Goal: Task Accomplishment & Management: Use online tool/utility

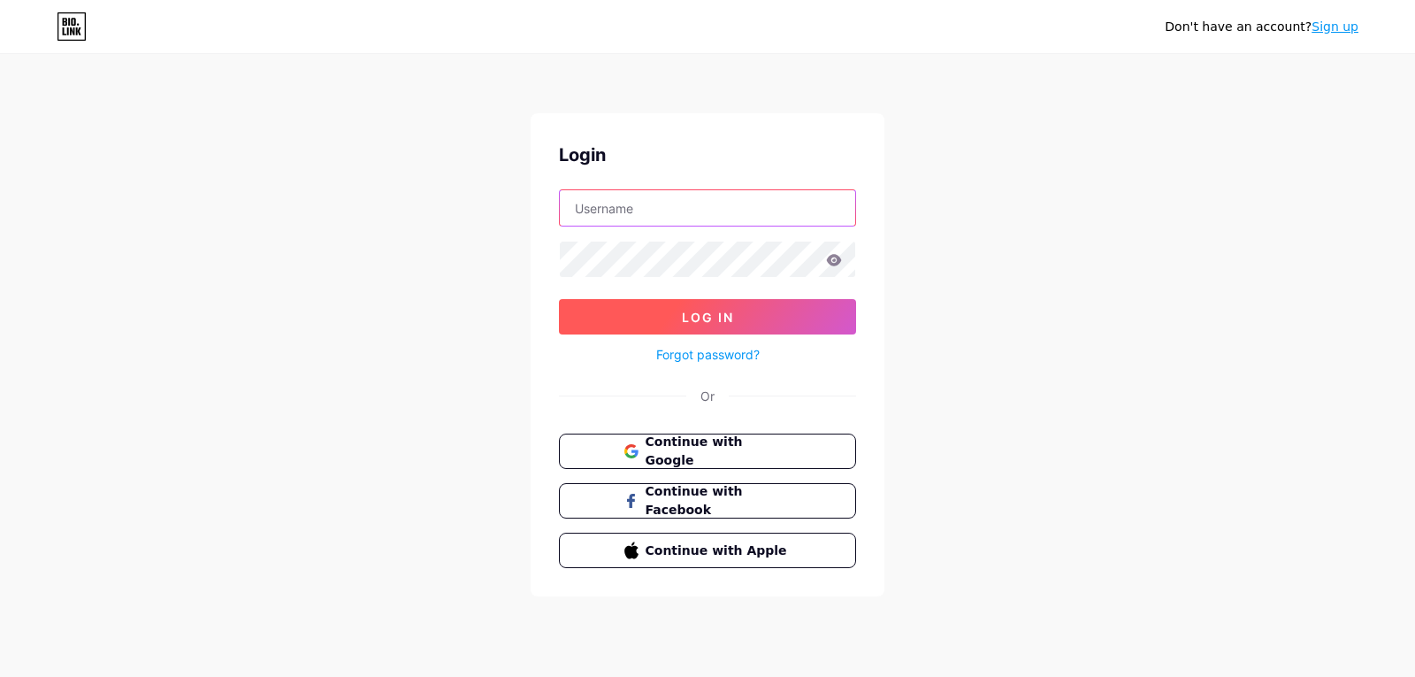
type input "[EMAIL_ADDRESS][DOMAIN_NAME]"
click at [717, 325] on button "Log In" at bounding box center [707, 316] width 297 height 35
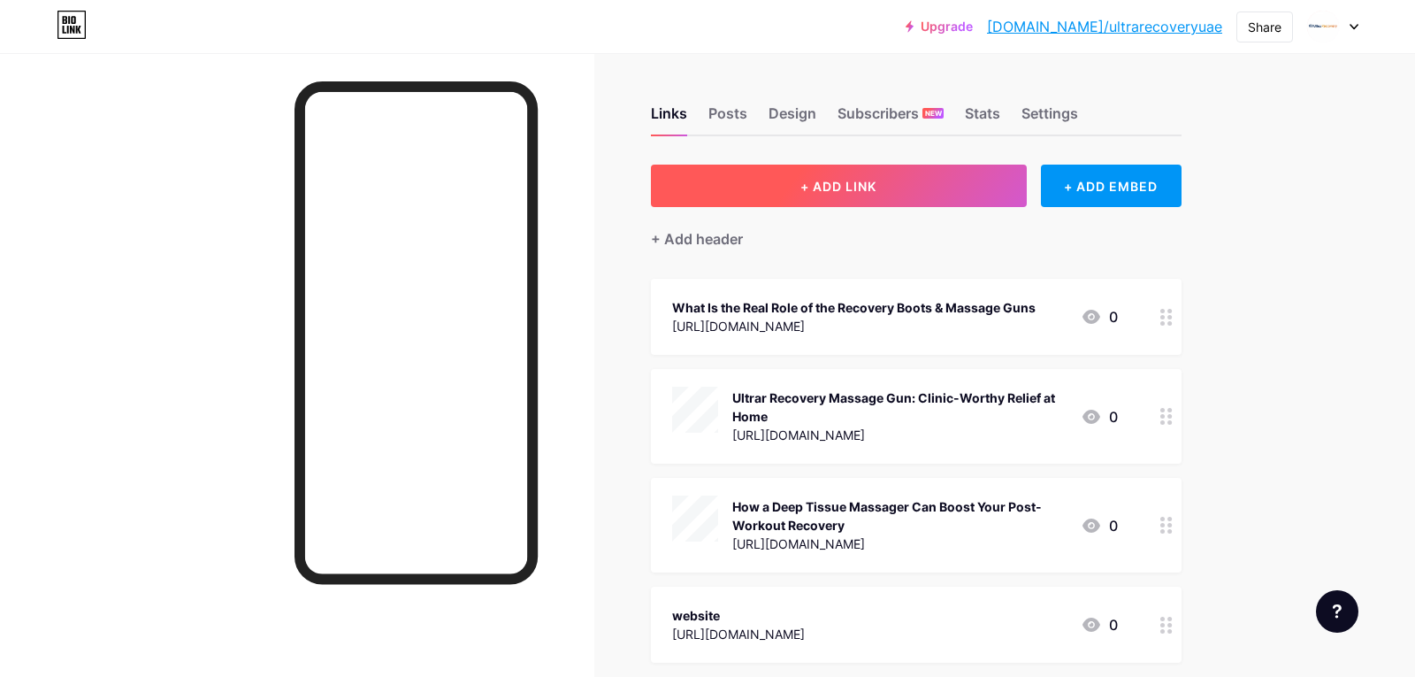
click at [846, 193] on span "+ ADD LINK" at bounding box center [838, 186] width 76 height 15
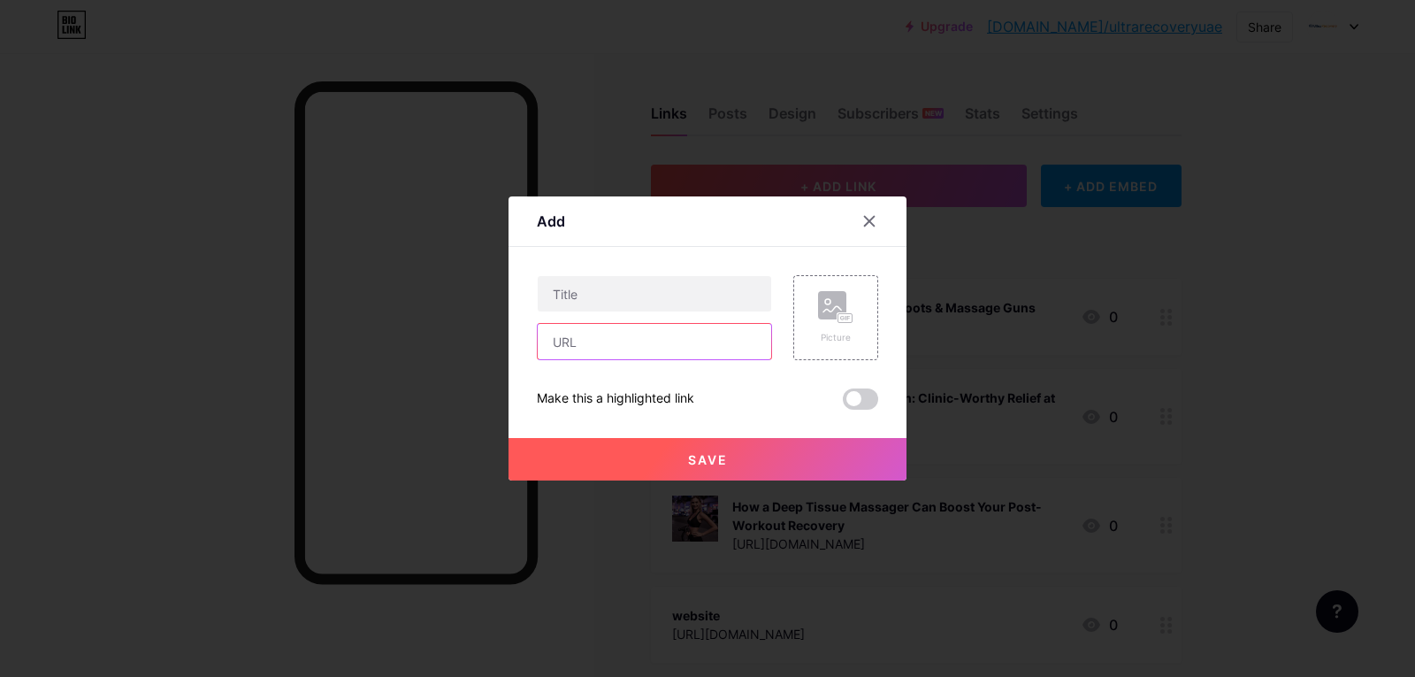
click at [617, 328] on input "text" at bounding box center [655, 341] width 234 height 35
click at [623, 340] on input "text" at bounding box center [655, 341] width 234 height 35
paste input "[URL][DOMAIN_NAME]"
type input "[URL][DOMAIN_NAME]"
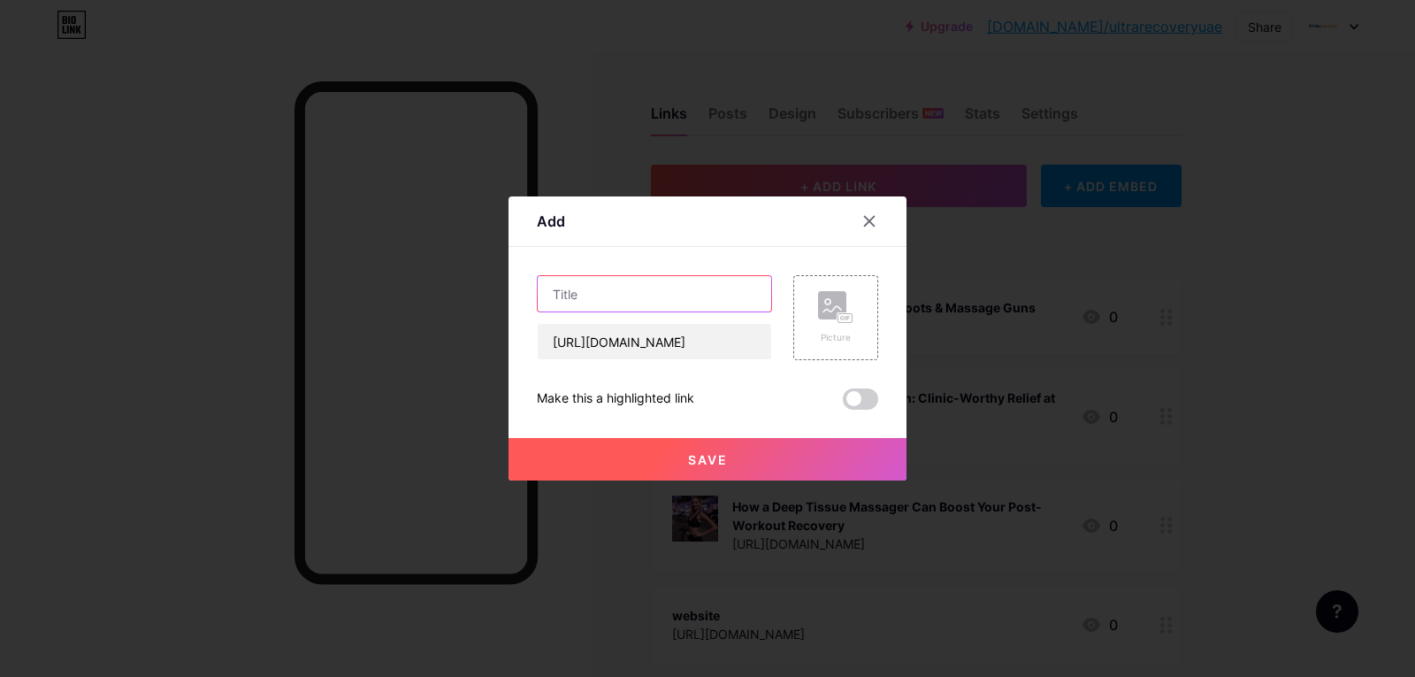
scroll to position [0, 0]
click at [619, 300] on input "text" at bounding box center [655, 293] width 234 height 35
paste input "Can A Massage Machine Replace Your Spa Experience"
type input "Can A Massage Machine Replace Your Spa Experience"
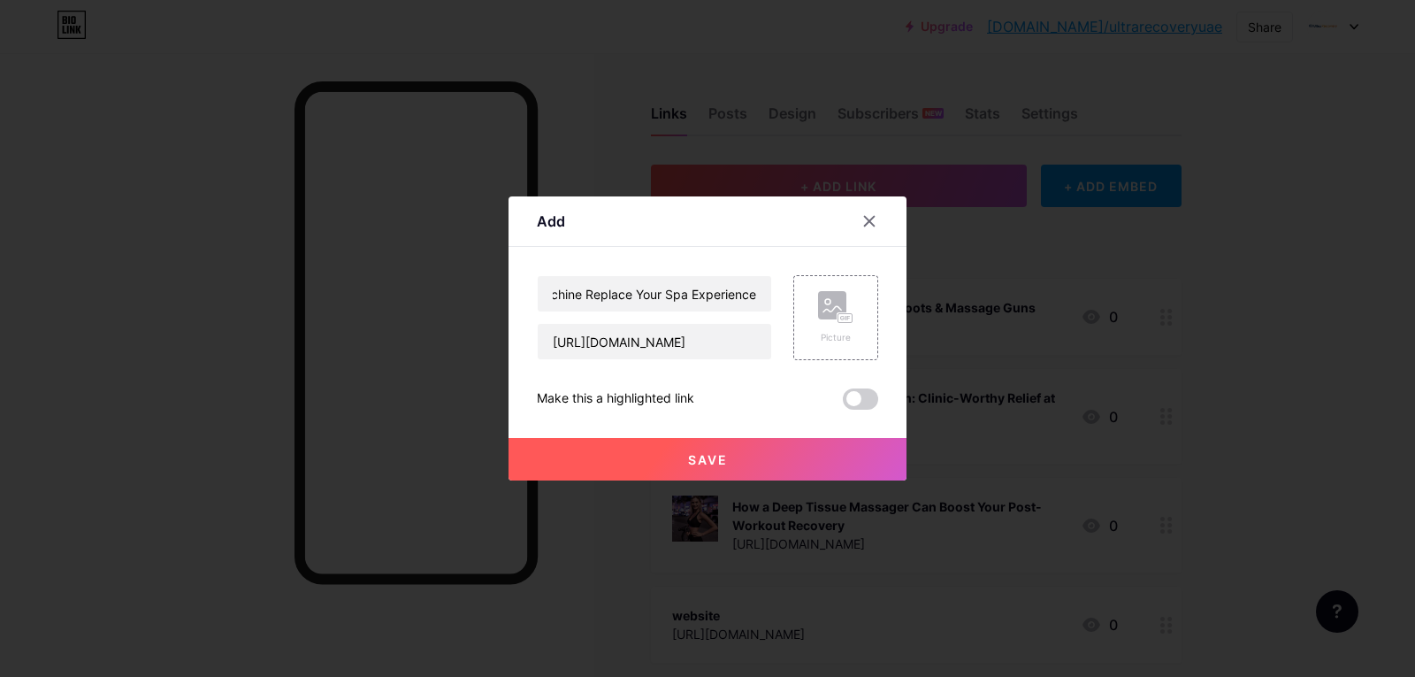
click at [754, 453] on button "Save" at bounding box center [708, 459] width 398 height 42
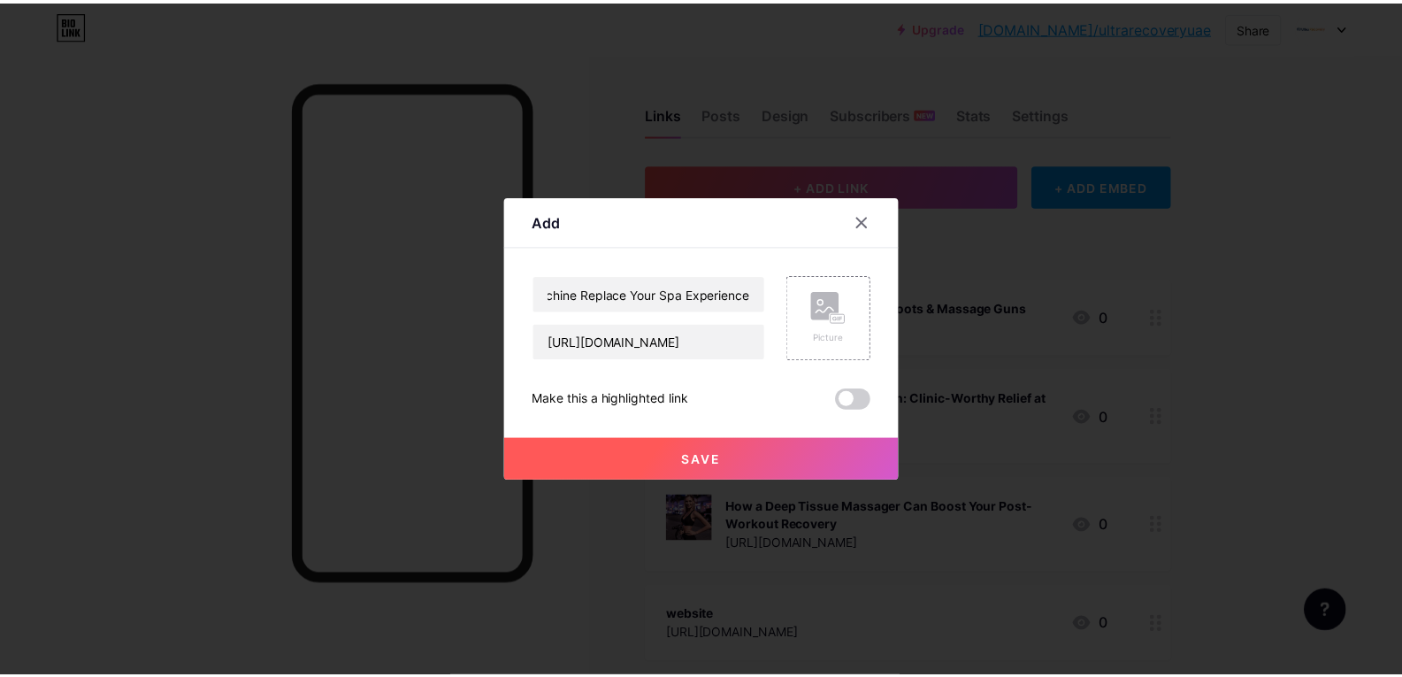
scroll to position [0, 0]
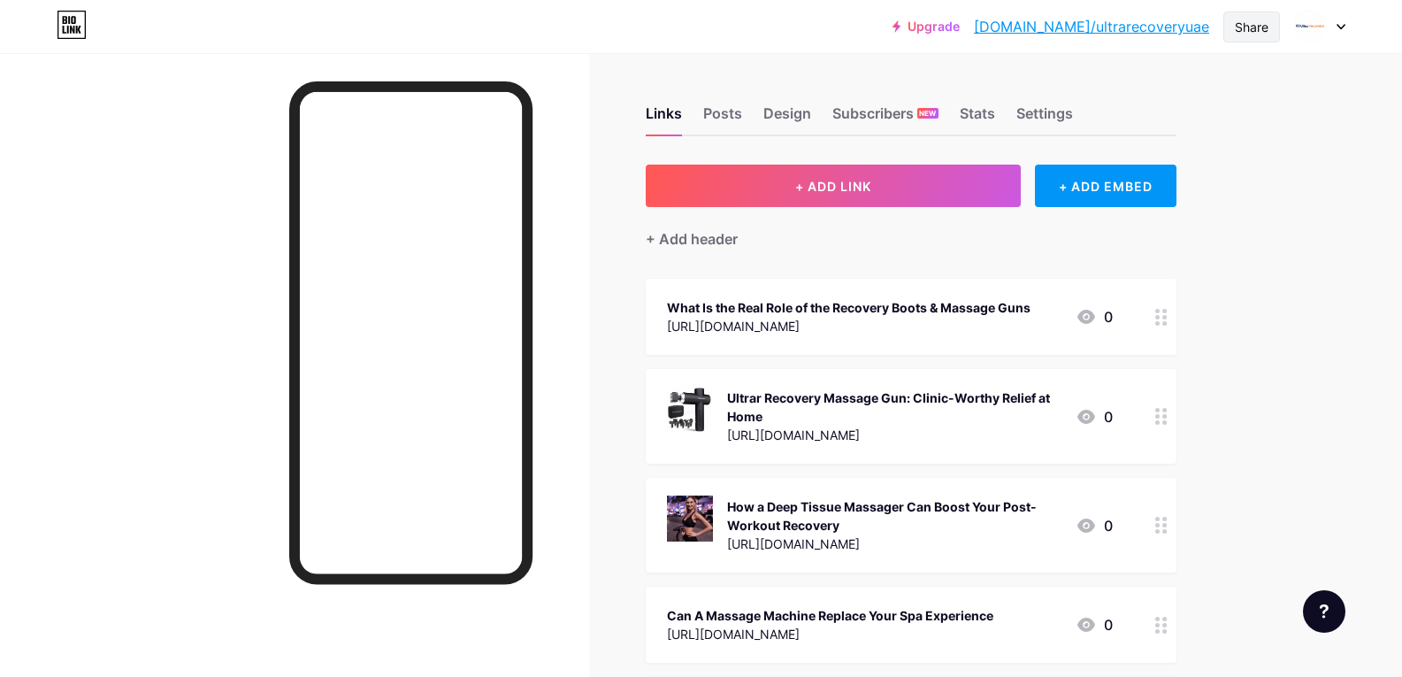
click at [1252, 31] on div "Share" at bounding box center [1252, 27] width 34 height 19
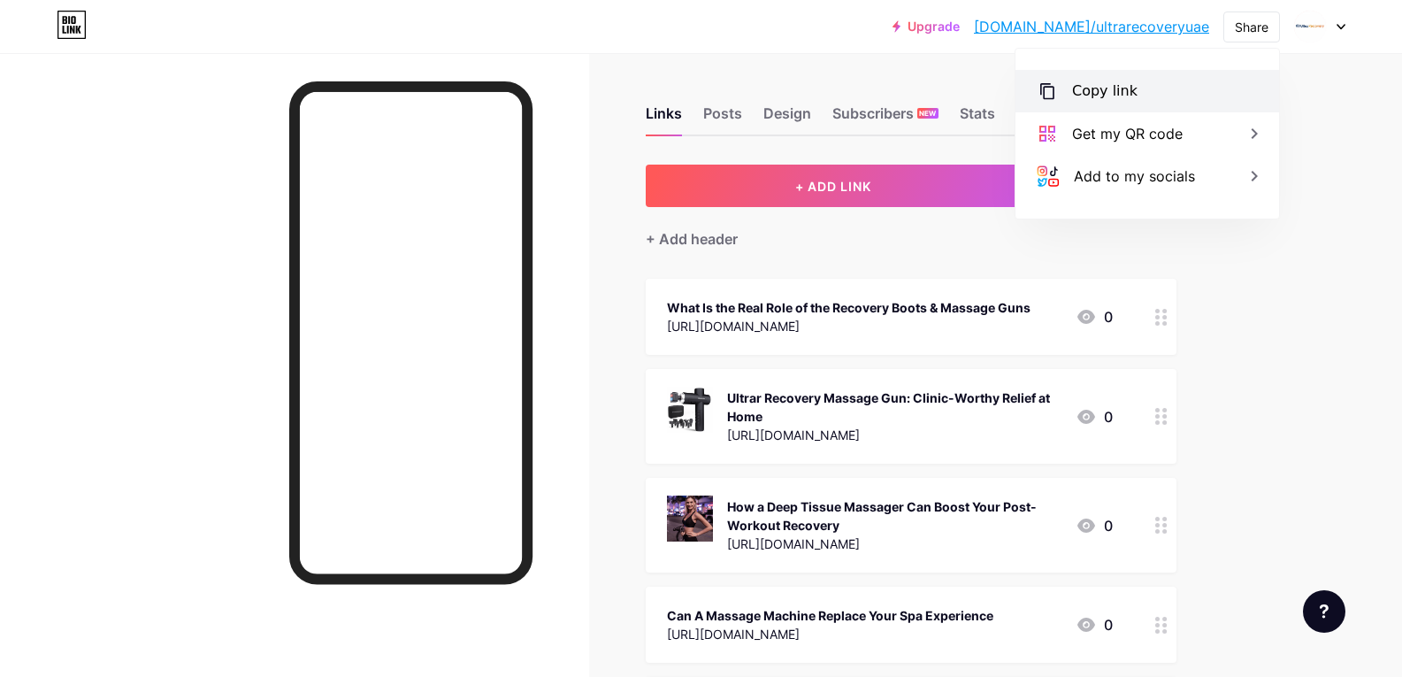
click at [1107, 95] on div "Copy link" at bounding box center [1104, 90] width 65 height 21
